Goal: Task Accomplishment & Management: Use online tool/utility

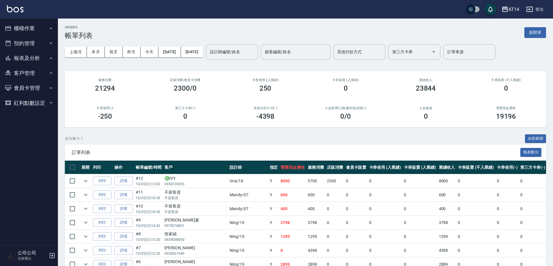
click at [22, 26] on button "櫃檯作業" at bounding box center [28, 28] width 53 height 15
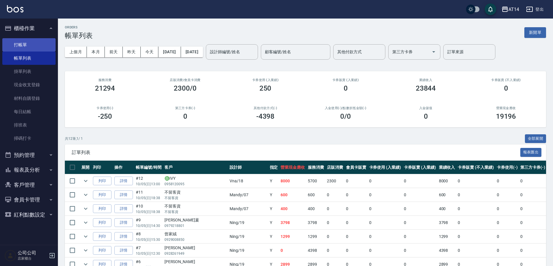
click at [38, 45] on link "打帳單" at bounding box center [28, 44] width 53 height 13
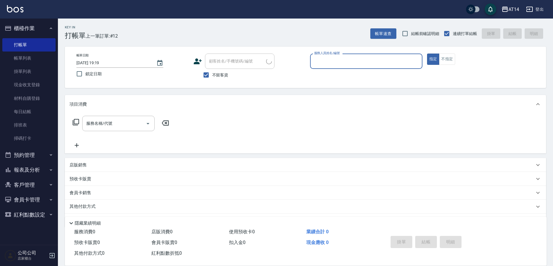
drag, startPoint x: 206, startPoint y: 74, endPoint x: 221, endPoint y: 68, distance: 16.3
click at [206, 74] on input "不留客資" at bounding box center [206, 75] width 12 height 12
checkbox input "false"
click at [226, 64] on div "顧客姓名/手機號碼/編號 顧客姓名/手機號碼/編號" at bounding box center [240, 61] width 70 height 15
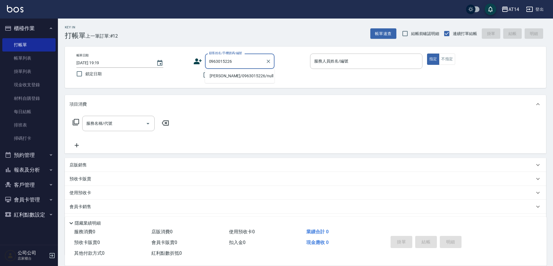
click at [239, 78] on li "[PERSON_NAME]/0963015226/null" at bounding box center [240, 76] width 70 height 10
type input "[PERSON_NAME]/0963015226/null"
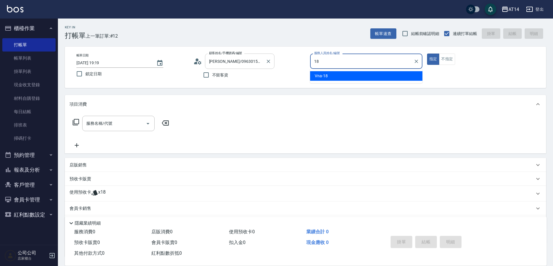
type input "18"
type button "true"
type input "Vna-18"
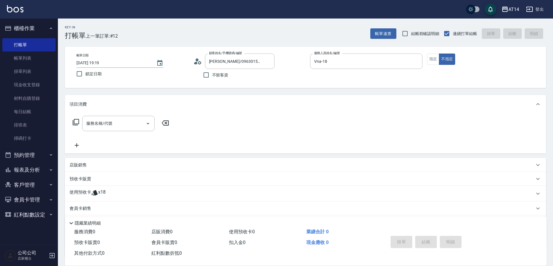
click at [103, 192] on span "x18" at bounding box center [102, 193] width 8 height 9
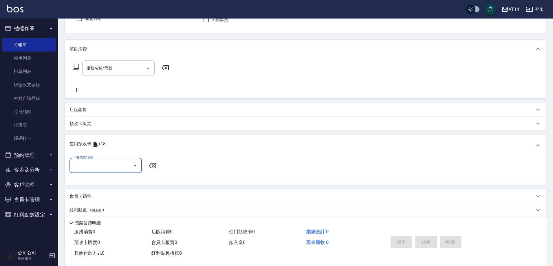
scroll to position [58, 0]
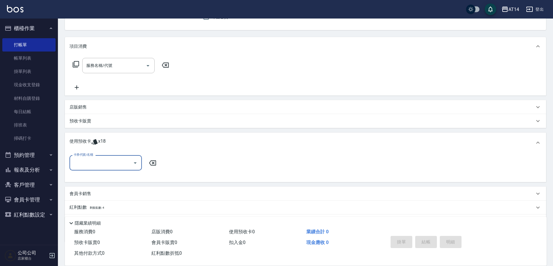
click at [105, 163] on input "卡券代號/名稱" at bounding box center [101, 163] width 59 height 10
click at [112, 175] on div "洗髮卡 剩餘4張" at bounding box center [106, 178] width 72 height 10
type input "洗髮卡"
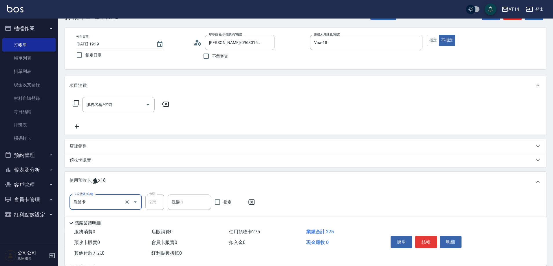
scroll to position [29, 0]
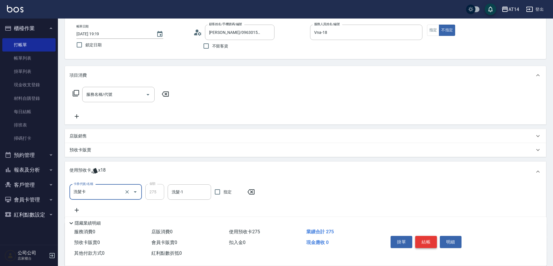
click at [428, 237] on button "結帳" at bounding box center [426, 242] width 22 height 12
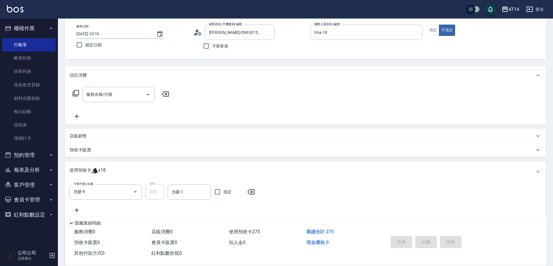
type input "[DATE] 19:20"
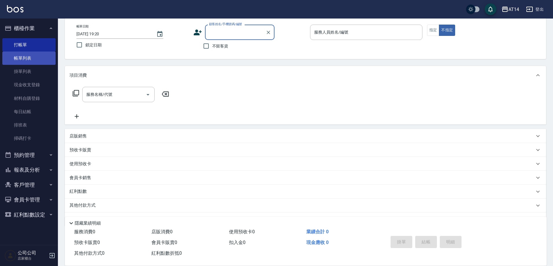
click at [26, 61] on link "帳單列表" at bounding box center [28, 58] width 53 height 13
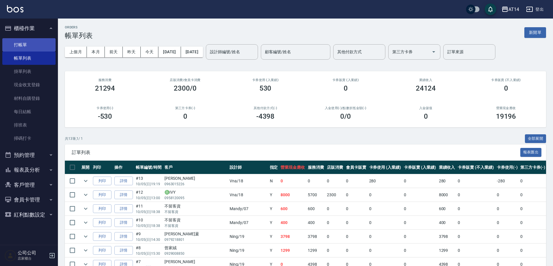
click at [34, 43] on link "打帳單" at bounding box center [28, 44] width 53 height 13
